Goal: Task Accomplishment & Management: Manage account settings

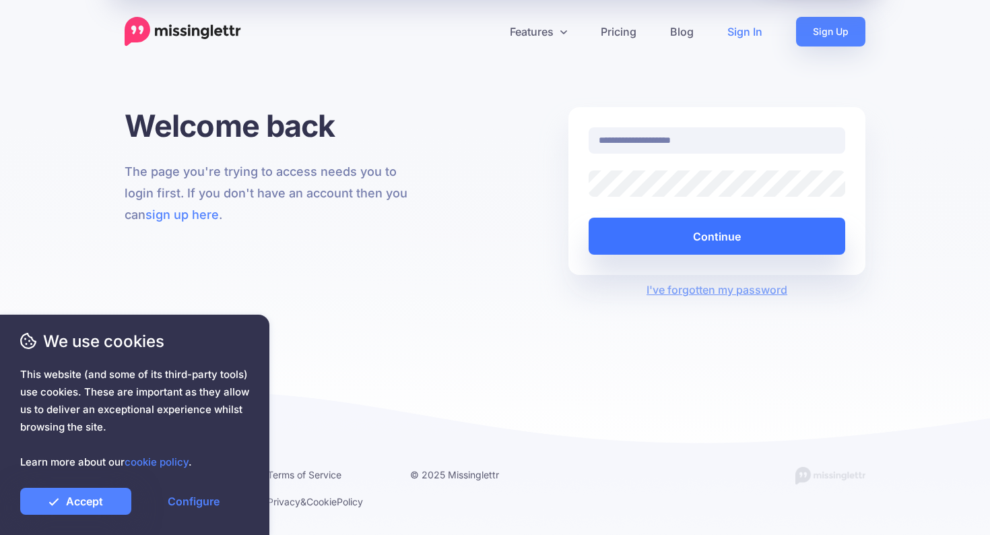
click at [749, 244] on button "Continue" at bounding box center [716, 235] width 256 height 37
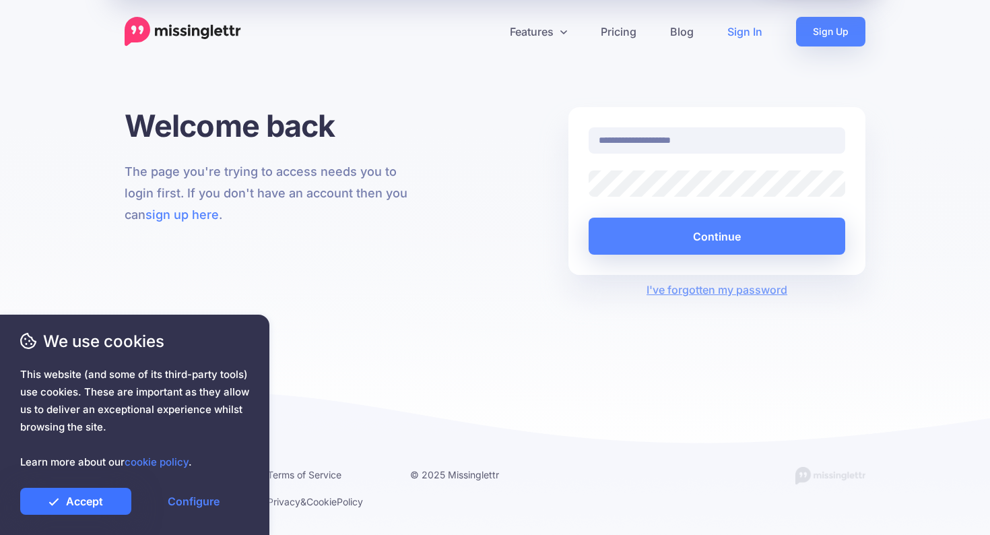
click at [119, 502] on link "Accept" at bounding box center [75, 500] width 111 height 27
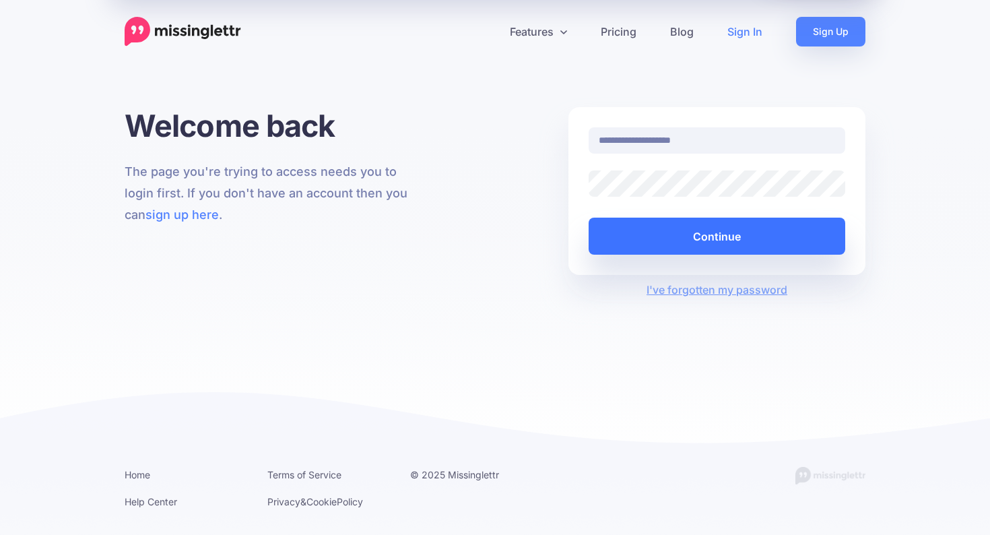
click at [693, 240] on button "Continue" at bounding box center [716, 235] width 256 height 37
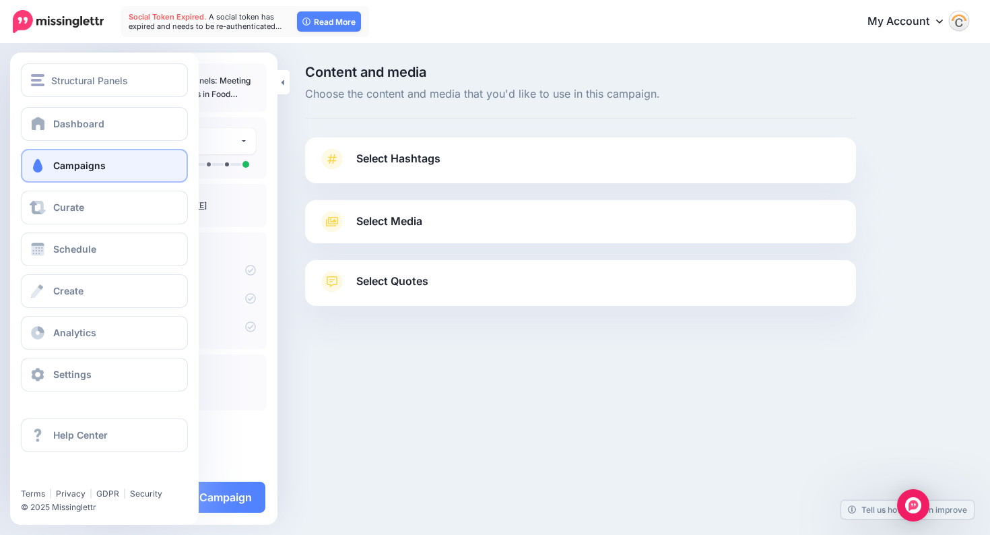
click at [48, 158] on link "Campaigns" at bounding box center [104, 166] width 167 height 34
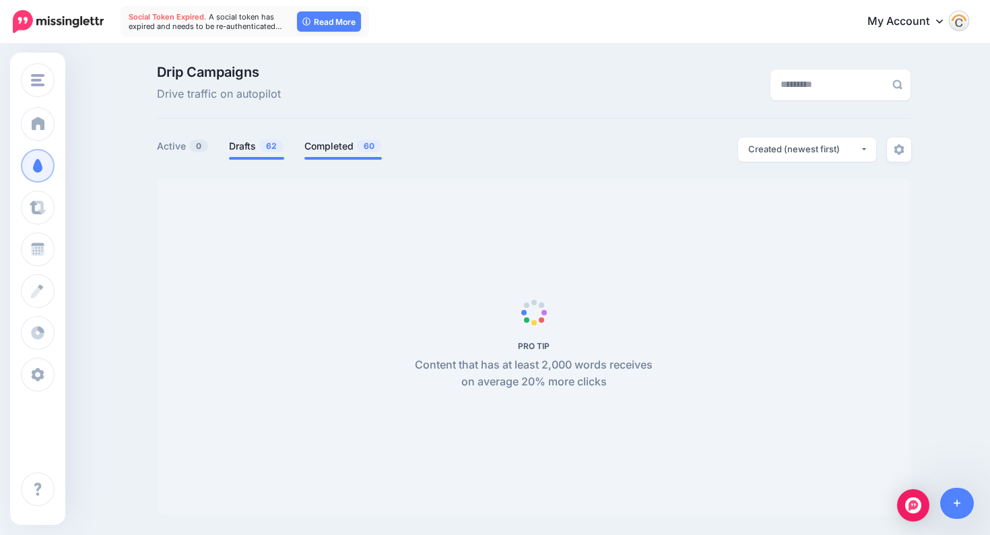
click at [335, 146] on link "Completed 60" at bounding box center [342, 146] width 77 height 16
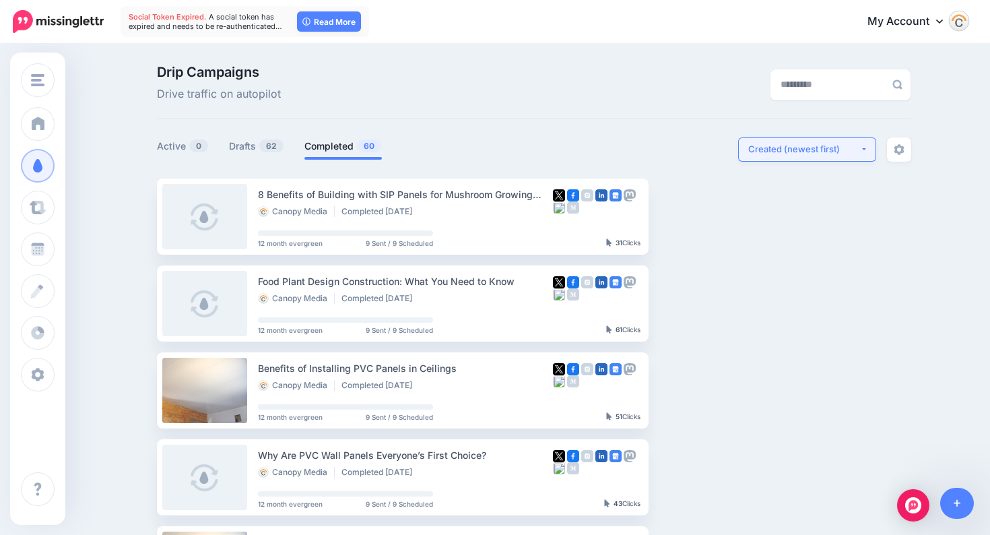
click at [846, 151] on div "Created (newest first)" at bounding box center [804, 149] width 112 height 13
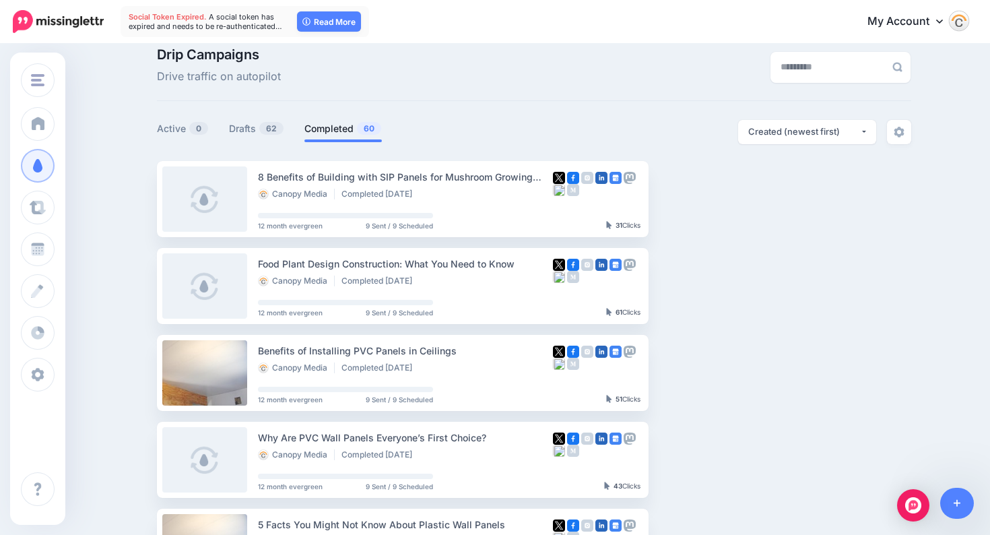
scroll to position [19, 0]
click at [243, 123] on link "Drafts 62" at bounding box center [256, 127] width 55 height 16
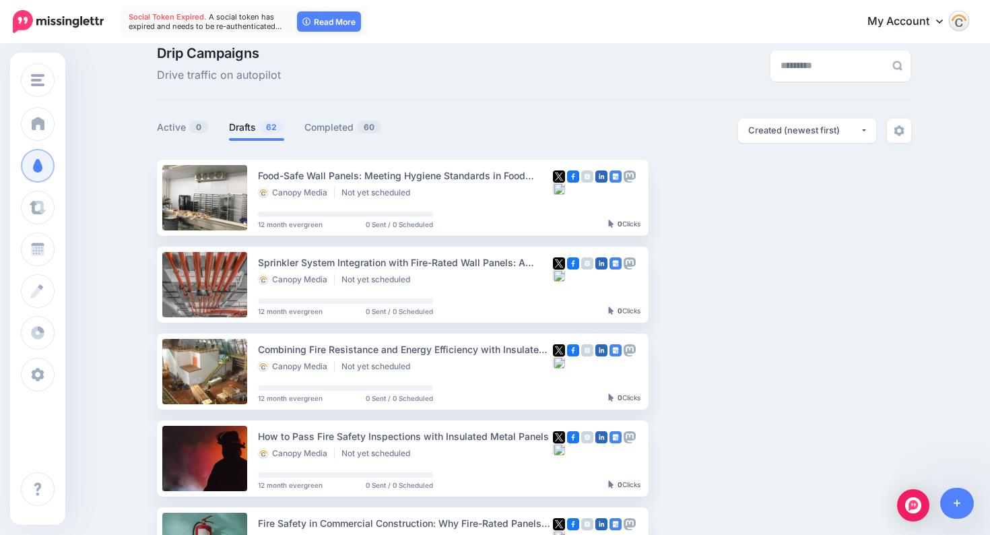
click at [557, 137] on div "**********" at bounding box center [722, 130] width 377 height 24
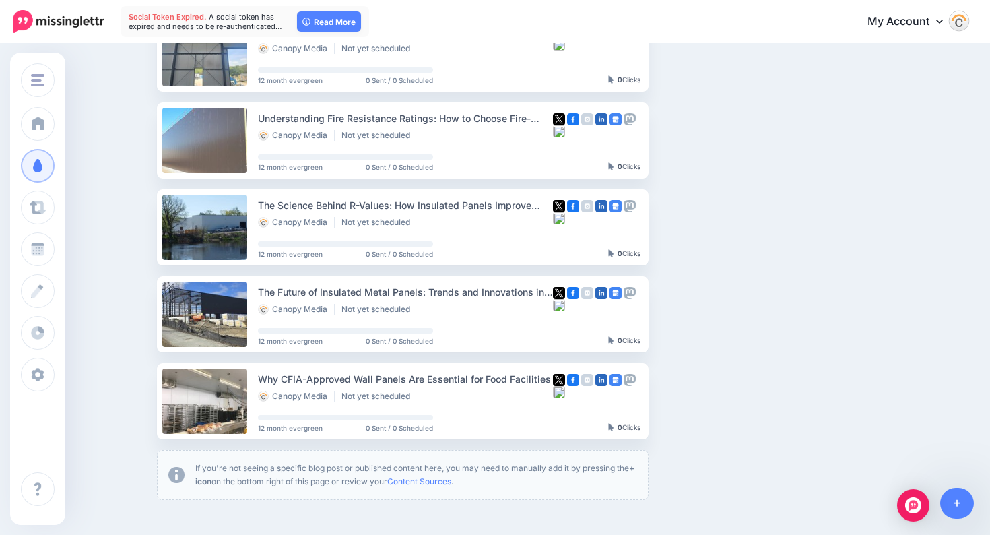
scroll to position [687, 0]
